Goal: Find specific page/section: Find specific page/section

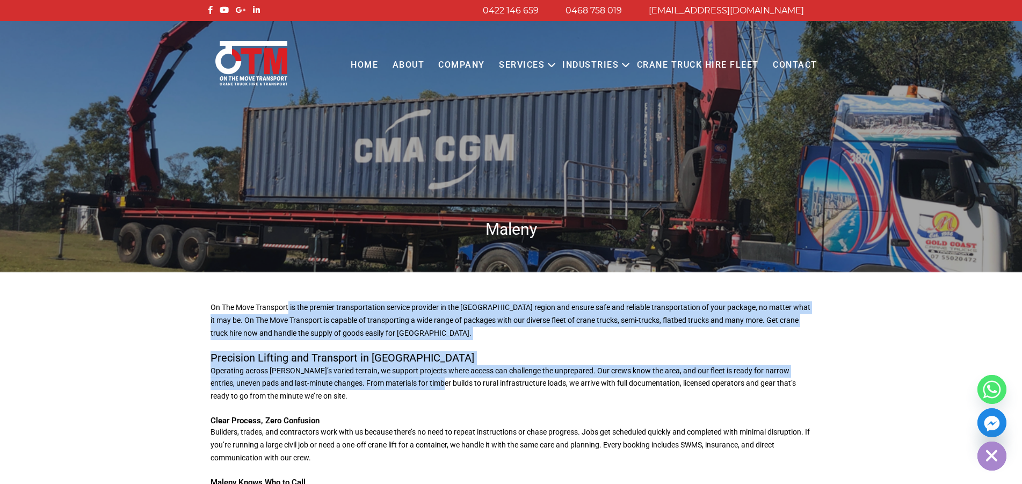
drag, startPoint x: 290, startPoint y: 310, endPoint x: 403, endPoint y: 372, distance: 129.6
click at [406, 378] on div "On The Move Transport is the premier transportation service provider in the [GE…" at bounding box center [511, 407] width 612 height 271
click at [403, 372] on p "Operating across [PERSON_NAME]’s varied terrain, we support projects where acce…" at bounding box center [512, 384] width 602 height 38
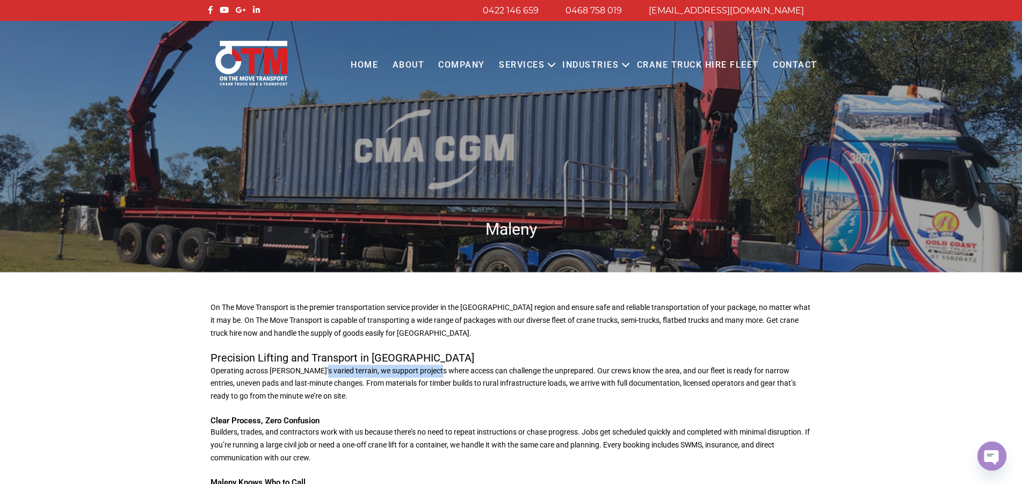
drag, startPoint x: 389, startPoint y: 376, endPoint x: 323, endPoint y: 327, distance: 82.2
click at [315, 366] on p "Operating across [PERSON_NAME]’s varied terrain, we support projects where acce…" at bounding box center [512, 384] width 602 height 38
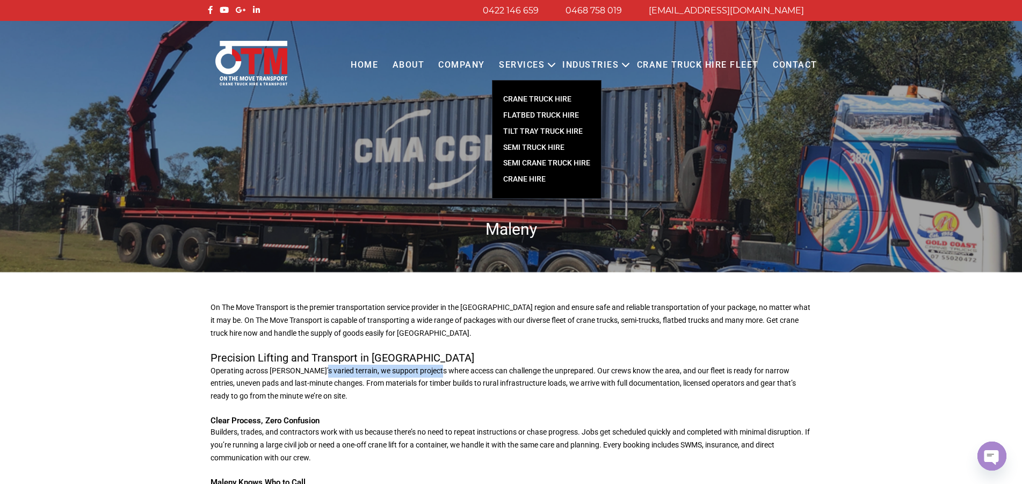
click at [581, 162] on link "SEMI CRANE TRUCK HIRE" at bounding box center [547, 163] width 109 height 16
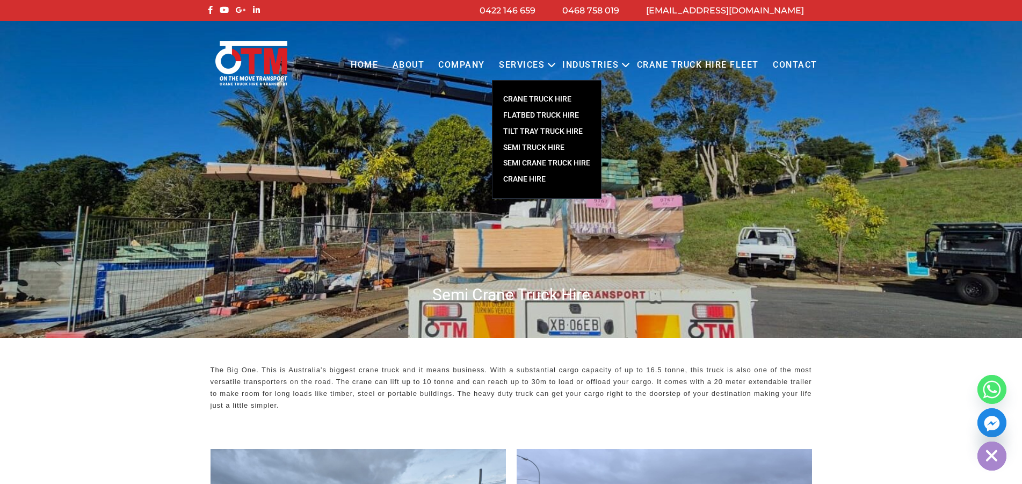
click at [538, 180] on link "Crane Hire" at bounding box center [547, 179] width 109 height 16
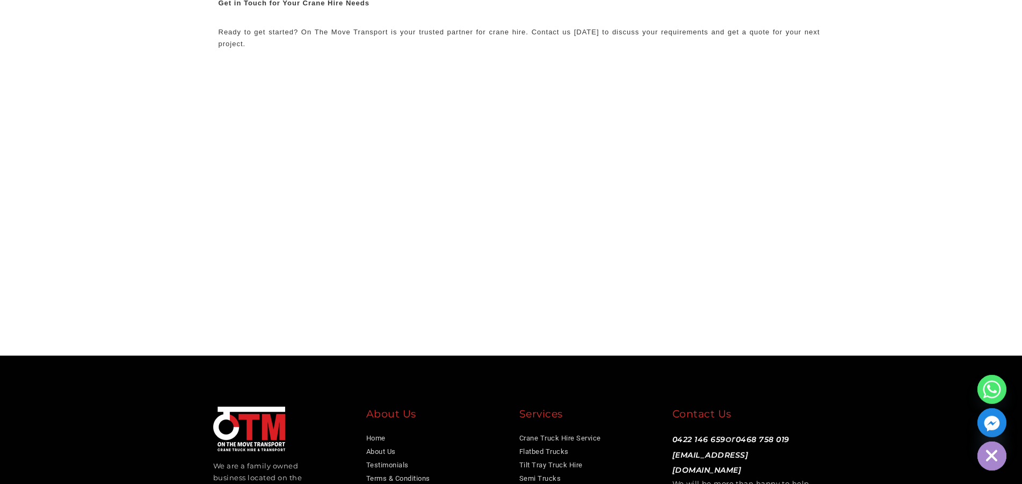
scroll to position [2410, 0]
